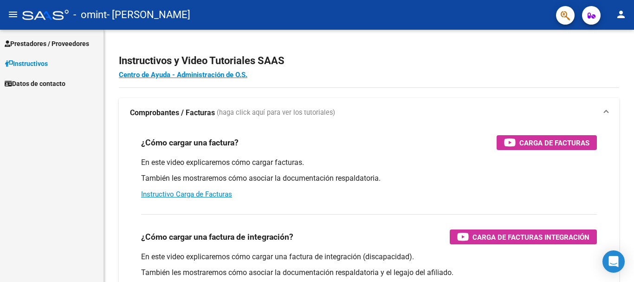
click at [47, 45] on span "Prestadores / Proveedores" at bounding box center [47, 44] width 84 height 10
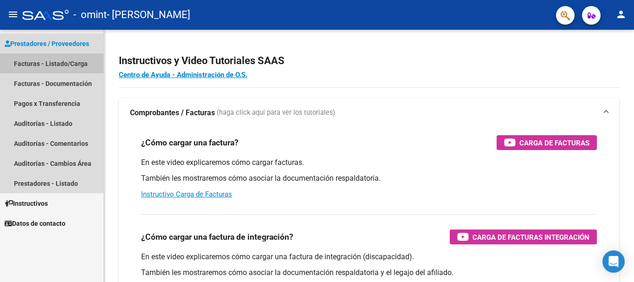
click at [49, 68] on link "Facturas - Listado/Carga" at bounding box center [52, 63] width 104 height 20
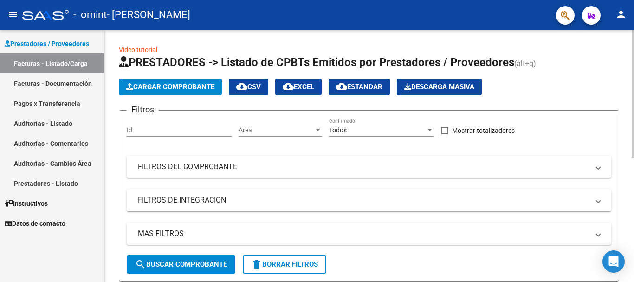
scroll to position [93, 0]
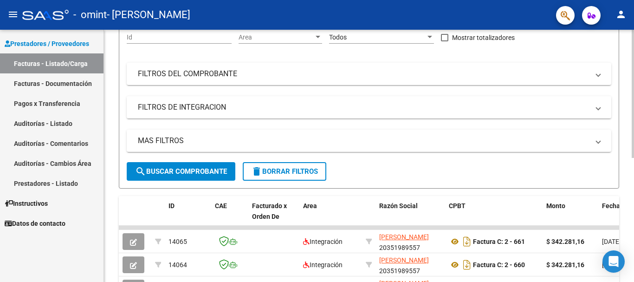
click at [180, 167] on button "search Buscar Comprobante" at bounding box center [181, 171] width 109 height 19
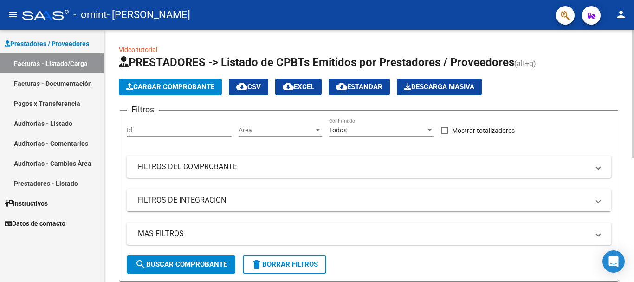
click at [194, 84] on span "Cargar Comprobante" at bounding box center [170, 87] width 88 height 8
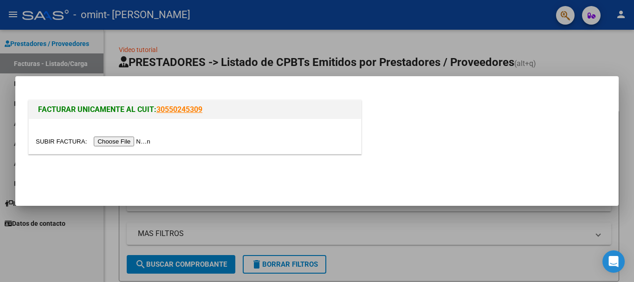
click at [138, 140] on input "file" at bounding box center [94, 141] width 117 height 10
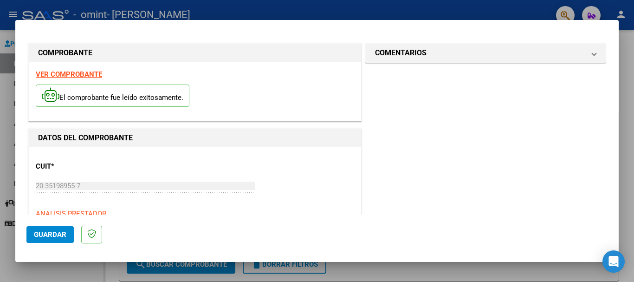
click at [59, 235] on span "Guardar" at bounding box center [50, 234] width 32 height 8
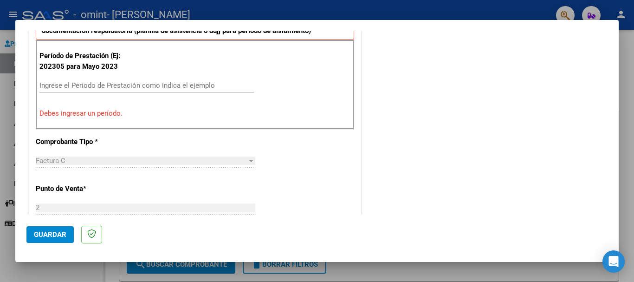
scroll to position [168, 0]
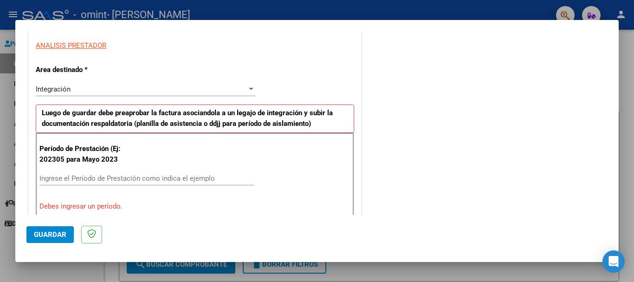
click at [67, 178] on input "Ingrese el Período de Prestación como indica el ejemplo" at bounding box center [146, 178] width 214 height 8
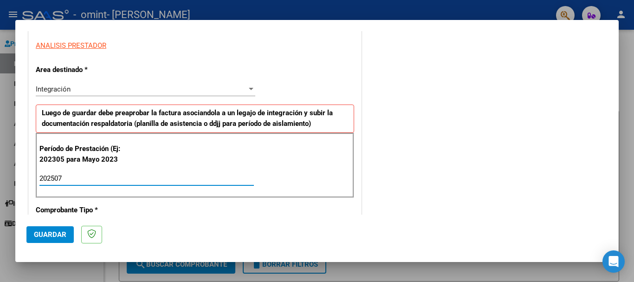
type input "202507"
click at [193, 165] on div "Período de Prestación (Ej: 202305 para [DATE] 202507 Ingrese el Período de Pres…" at bounding box center [195, 165] width 318 height 65
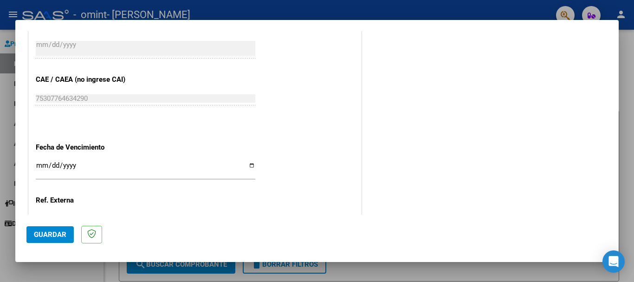
scroll to position [616, 0]
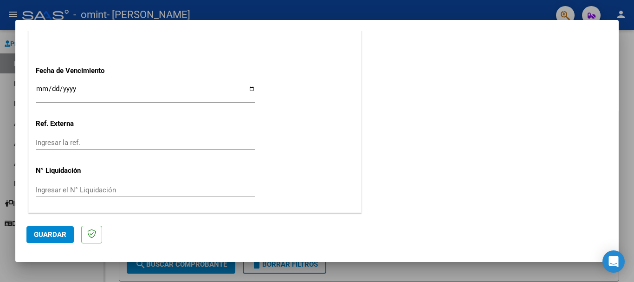
click at [250, 88] on input "Ingresar la fecha" at bounding box center [146, 92] width 220 height 15
type input "[DATE]"
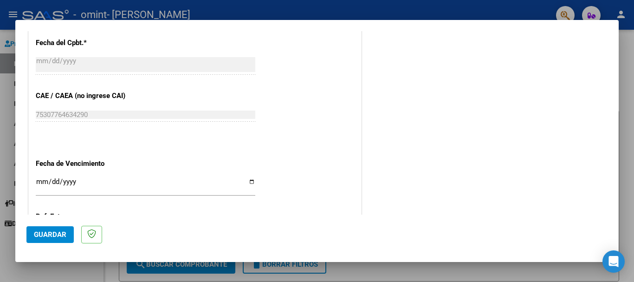
click at [56, 237] on span "Guardar" at bounding box center [50, 234] width 32 height 8
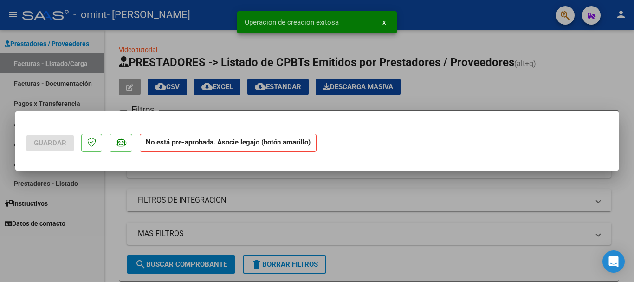
scroll to position [0, 0]
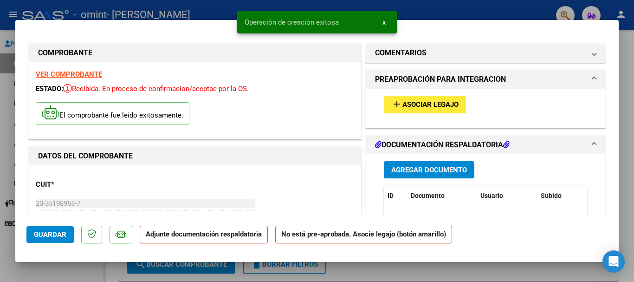
click at [442, 110] on button "add Asociar Legajo" at bounding box center [425, 104] width 82 height 17
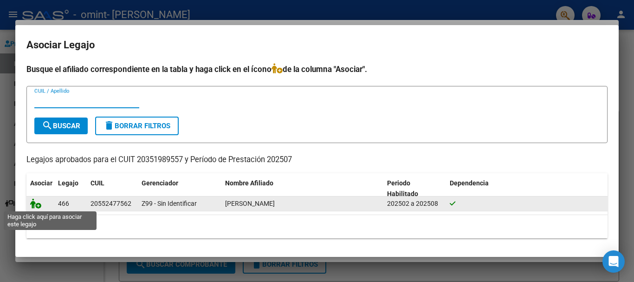
click at [36, 208] on icon at bounding box center [35, 203] width 11 height 10
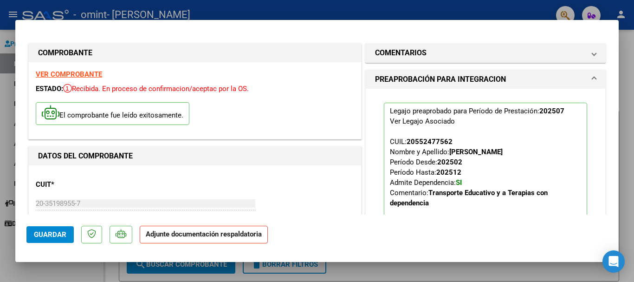
click at [169, 234] on strong "Adjunte documentación respaldatoria" at bounding box center [204, 234] width 116 height 8
click at [191, 237] on strong "Adjunte documentación respaldatoria" at bounding box center [204, 234] width 116 height 8
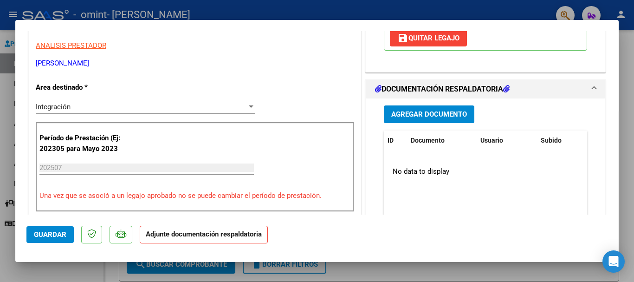
click at [375, 88] on icon at bounding box center [378, 88] width 6 height 7
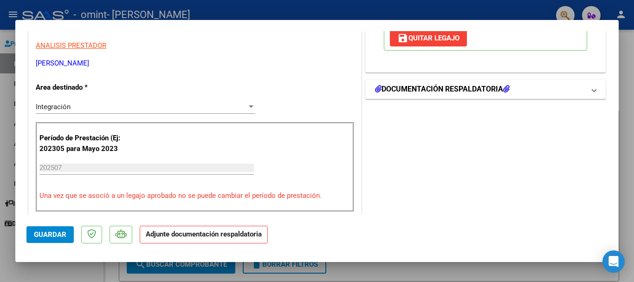
click at [375, 88] on icon at bounding box center [378, 88] width 6 height 7
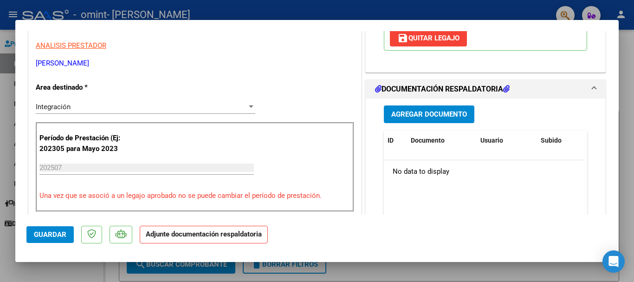
click at [401, 117] on span "Agregar Documento" at bounding box center [429, 114] width 76 height 8
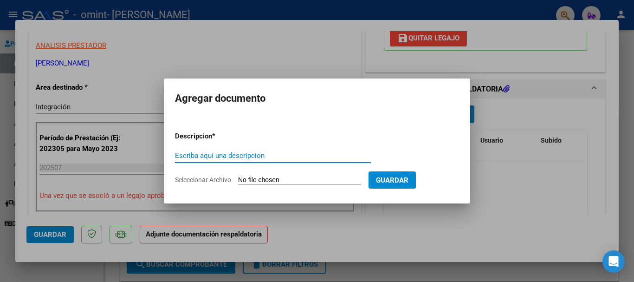
click at [240, 152] on input "Escriba aquí una descripcion" at bounding box center [273, 155] width 196 height 8
type input "A"
type input "FACURA [DATE]- [PERSON_NAME]"
click at [409, 180] on span "Guardar" at bounding box center [392, 180] width 32 height 8
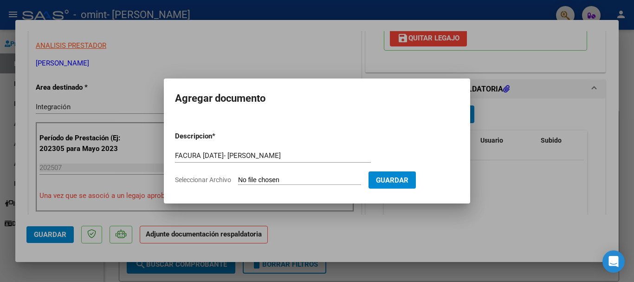
click at [409, 179] on span "Guardar" at bounding box center [392, 180] width 32 height 8
click at [257, 179] on input "Seleccionar Archivo" at bounding box center [299, 180] width 123 height 9
type input "C:\fakepath\[PERSON_NAME].pdf"
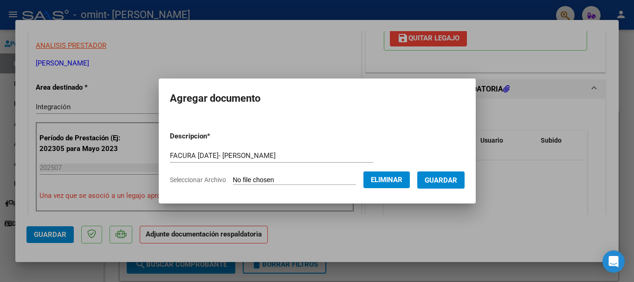
click at [445, 178] on span "Guardar" at bounding box center [441, 180] width 32 height 8
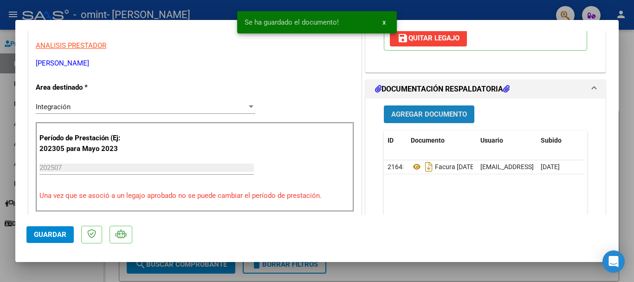
click at [413, 109] on button "Agregar Documento" at bounding box center [429, 113] width 91 height 17
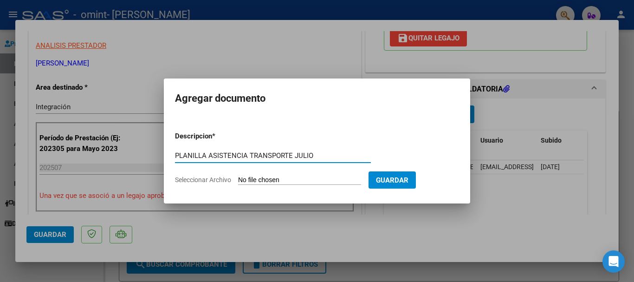
type input "PLANILLA ASISTENCIA TRANSPORTE JULIO"
click at [258, 175] on form "Descripcion * PLANILLA ASISTENCIA TRANSPORTE JULIO Escriba aquí una descripcion…" at bounding box center [317, 158] width 284 height 68
click at [224, 180] on span "Seleccionar Archivo" at bounding box center [203, 179] width 56 height 7
click at [238, 180] on input "Seleccionar Archivo" at bounding box center [299, 180] width 123 height 9
click at [221, 173] on form "Descripcion * PLANILLA ASISTENCIA TRANSPORTE JULIO Escriba aquí una descripcion…" at bounding box center [317, 158] width 284 height 68
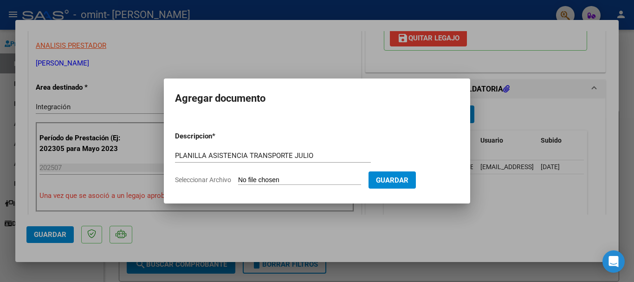
click at [225, 178] on span "Seleccionar Archivo" at bounding box center [203, 179] width 56 height 7
click at [238, 178] on input "Seleccionar Archivo" at bounding box center [299, 180] width 123 height 9
type input "C:\fakepath\Planilla Asistencia Transporte julio - [PERSON_NAME][GEOGRAPHIC_DAT…"
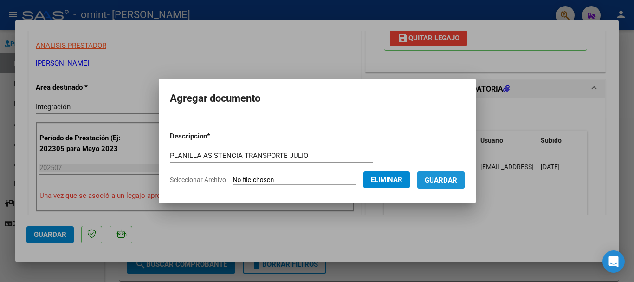
click at [445, 178] on span "Guardar" at bounding box center [441, 180] width 32 height 8
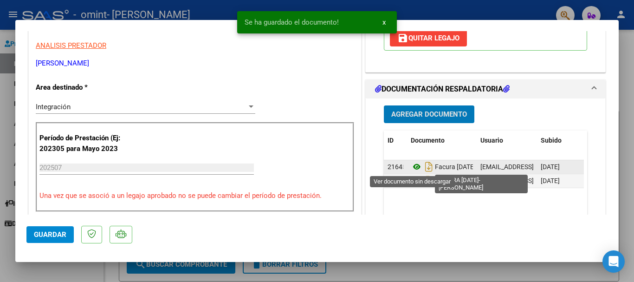
click at [415, 171] on icon at bounding box center [417, 166] width 12 height 11
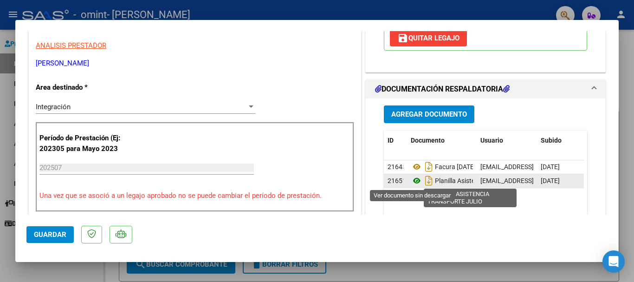
click at [414, 176] on icon at bounding box center [417, 180] width 12 height 11
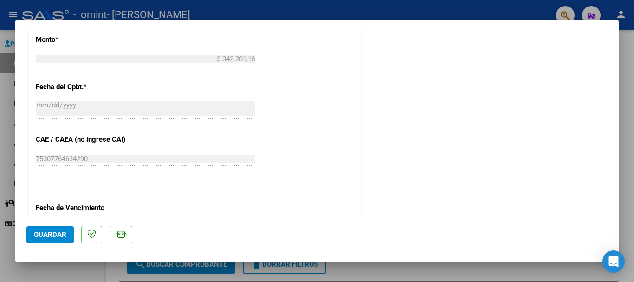
scroll to position [648, 0]
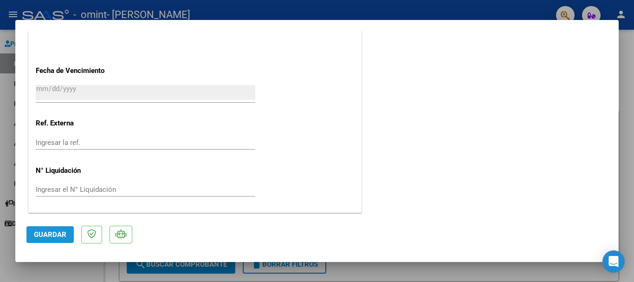
click at [43, 237] on span "Guardar" at bounding box center [50, 234] width 32 height 8
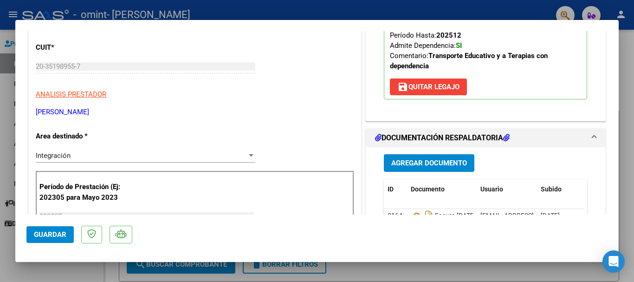
scroll to position [323, 0]
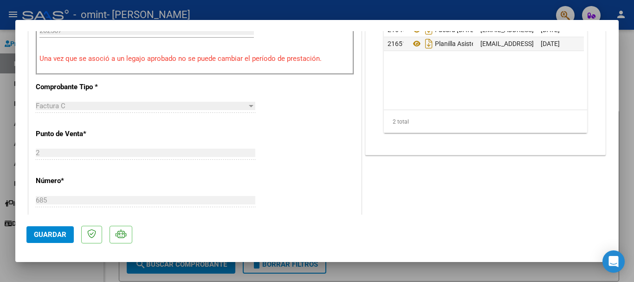
click at [52, 236] on span "Guardar" at bounding box center [50, 234] width 32 height 8
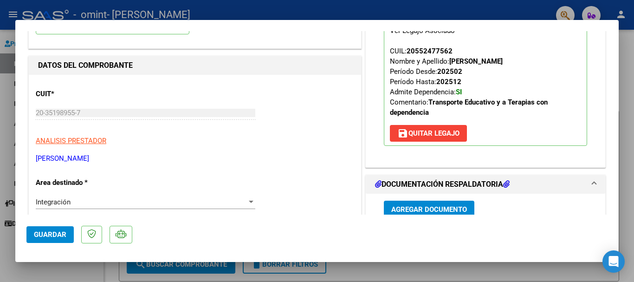
scroll to position [0, 0]
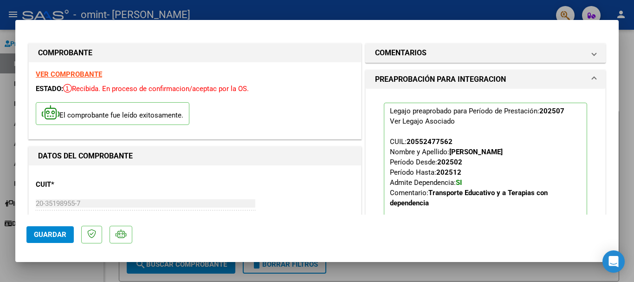
click at [622, 100] on div at bounding box center [317, 141] width 634 height 282
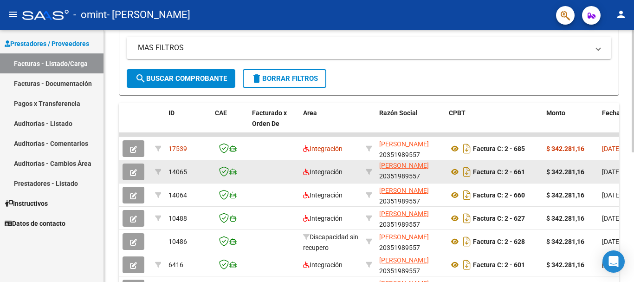
scroll to position [0, 0]
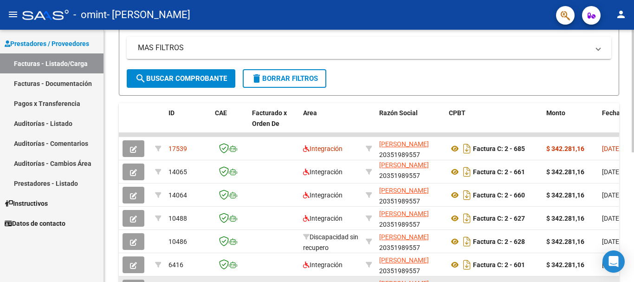
drag, startPoint x: 132, startPoint y: 279, endPoint x: 169, endPoint y: 278, distance: 37.1
drag, startPoint x: 140, startPoint y: 279, endPoint x: 162, endPoint y: 279, distance: 21.8
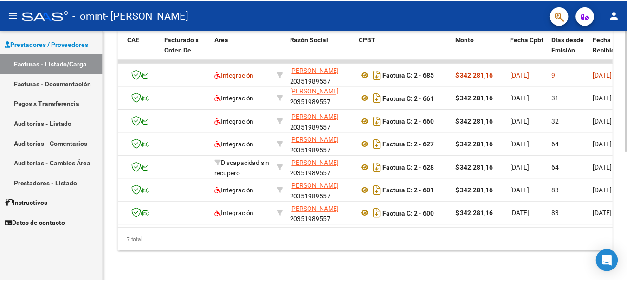
scroll to position [81, 0]
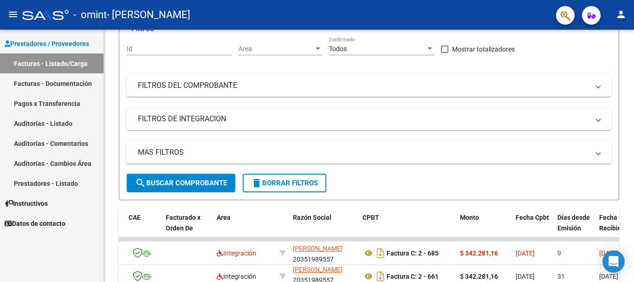
click at [620, 18] on mat-icon "person" at bounding box center [621, 14] width 11 height 11
click at [602, 65] on button "exit_to_app Salir" at bounding box center [602, 61] width 57 height 22
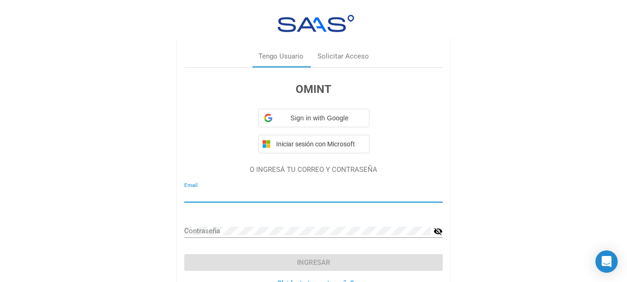
type input "[EMAIL_ADDRESS][DOMAIN_NAME]"
